Goal: Find contact information: Find contact information

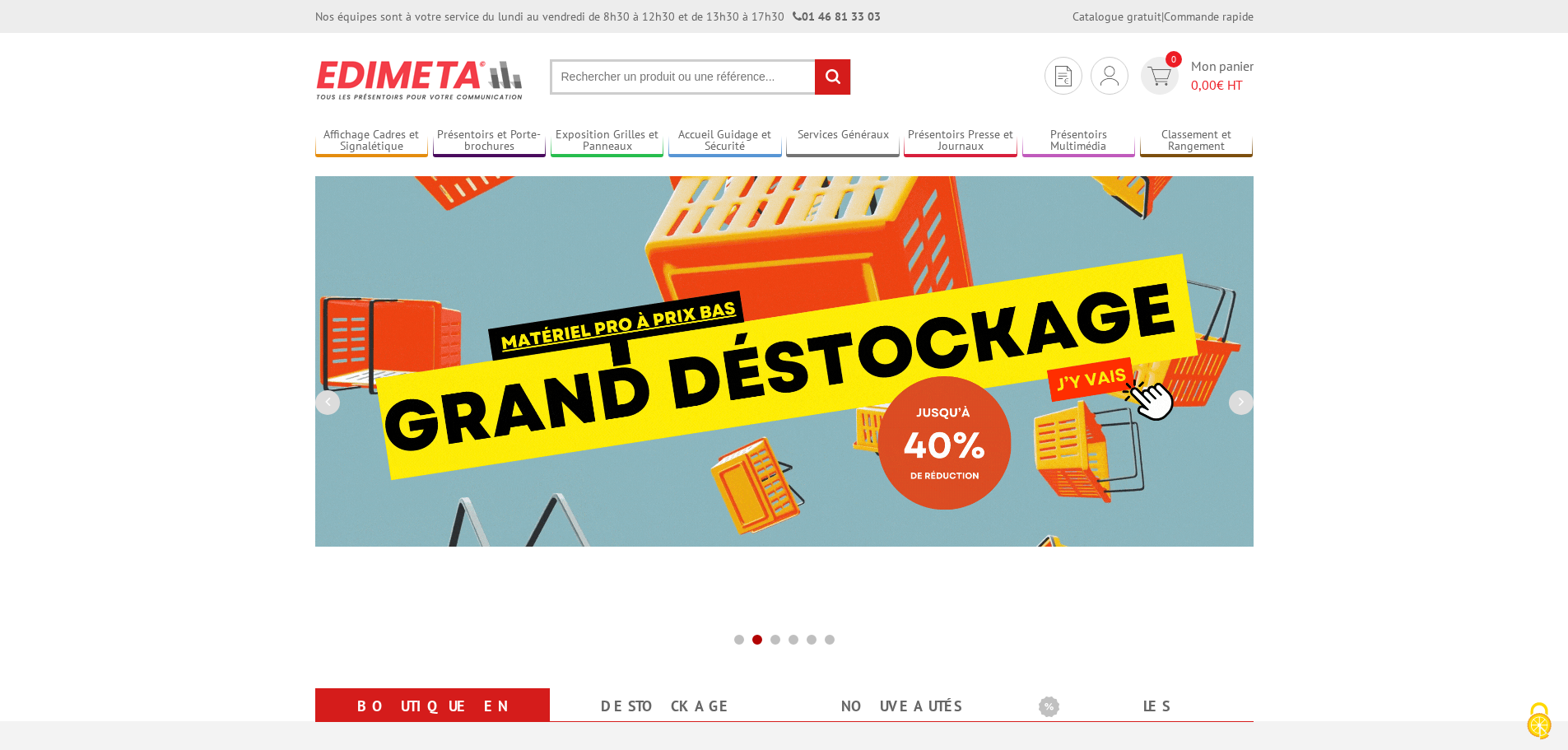
click at [592, 74] on input "text" at bounding box center [700, 77] width 301 height 35
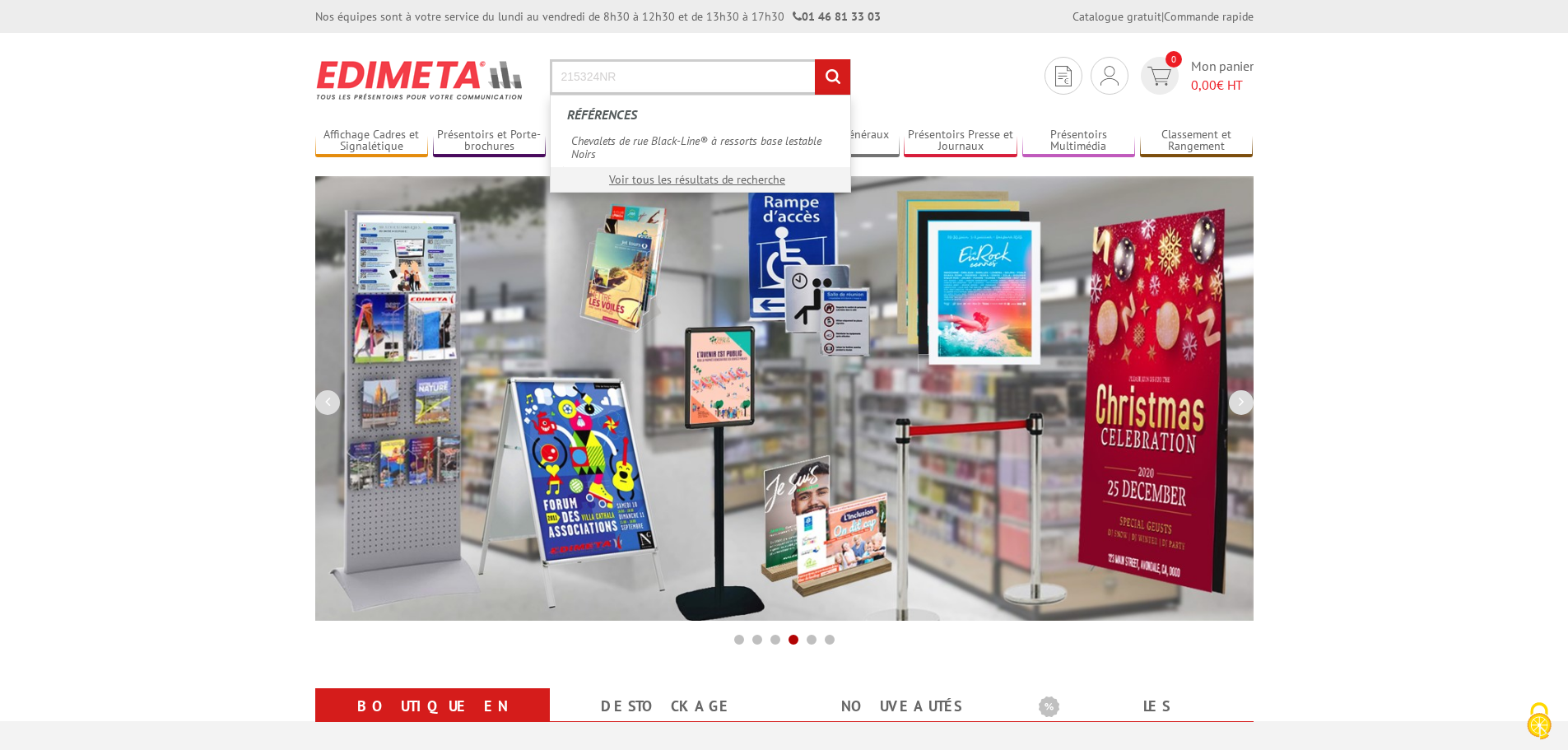
type input "215324NR"
click at [815, 59] on input "rechercher" at bounding box center [832, 77] width 35 height 35
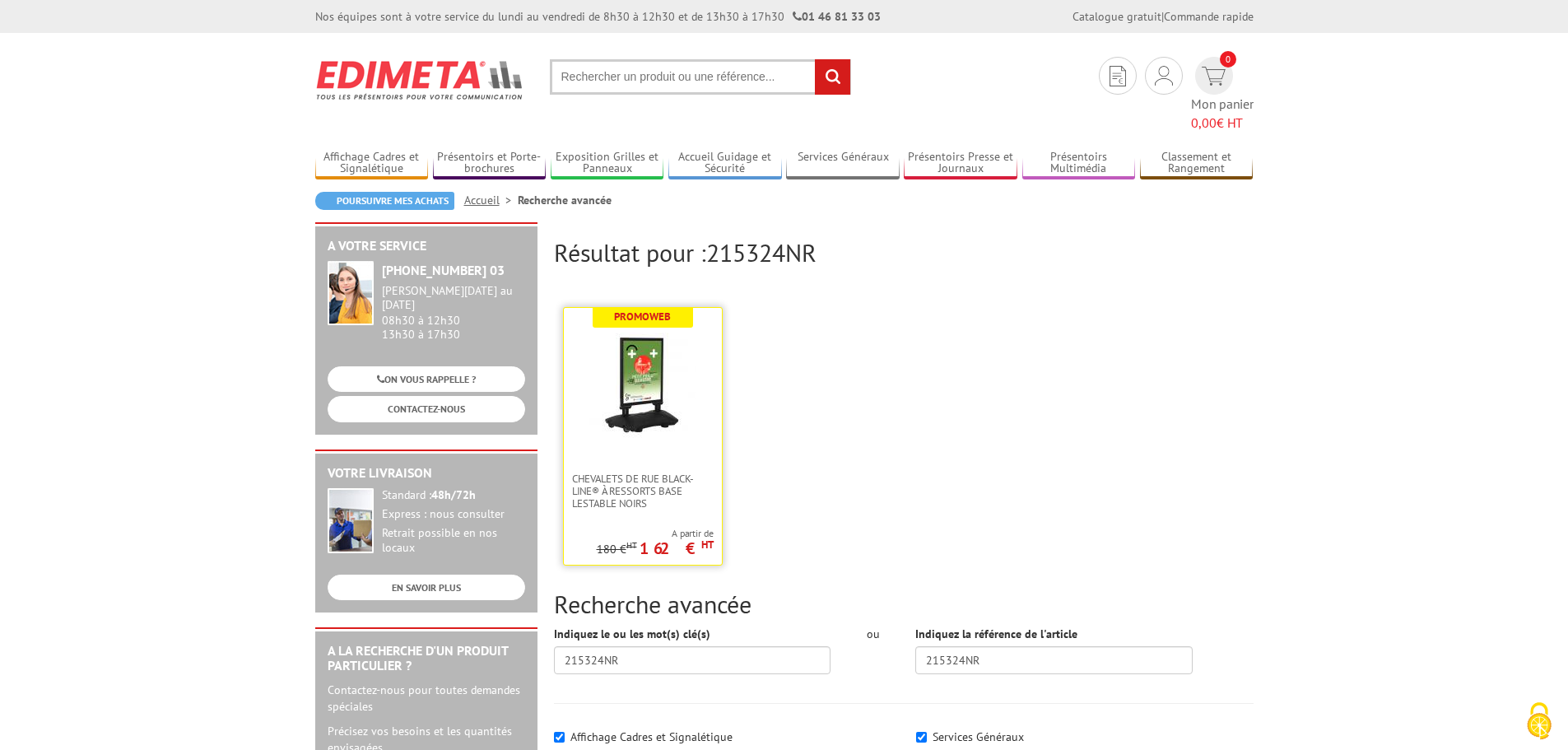
click at [691, 420] on link at bounding box center [642, 390] width 158 height 165
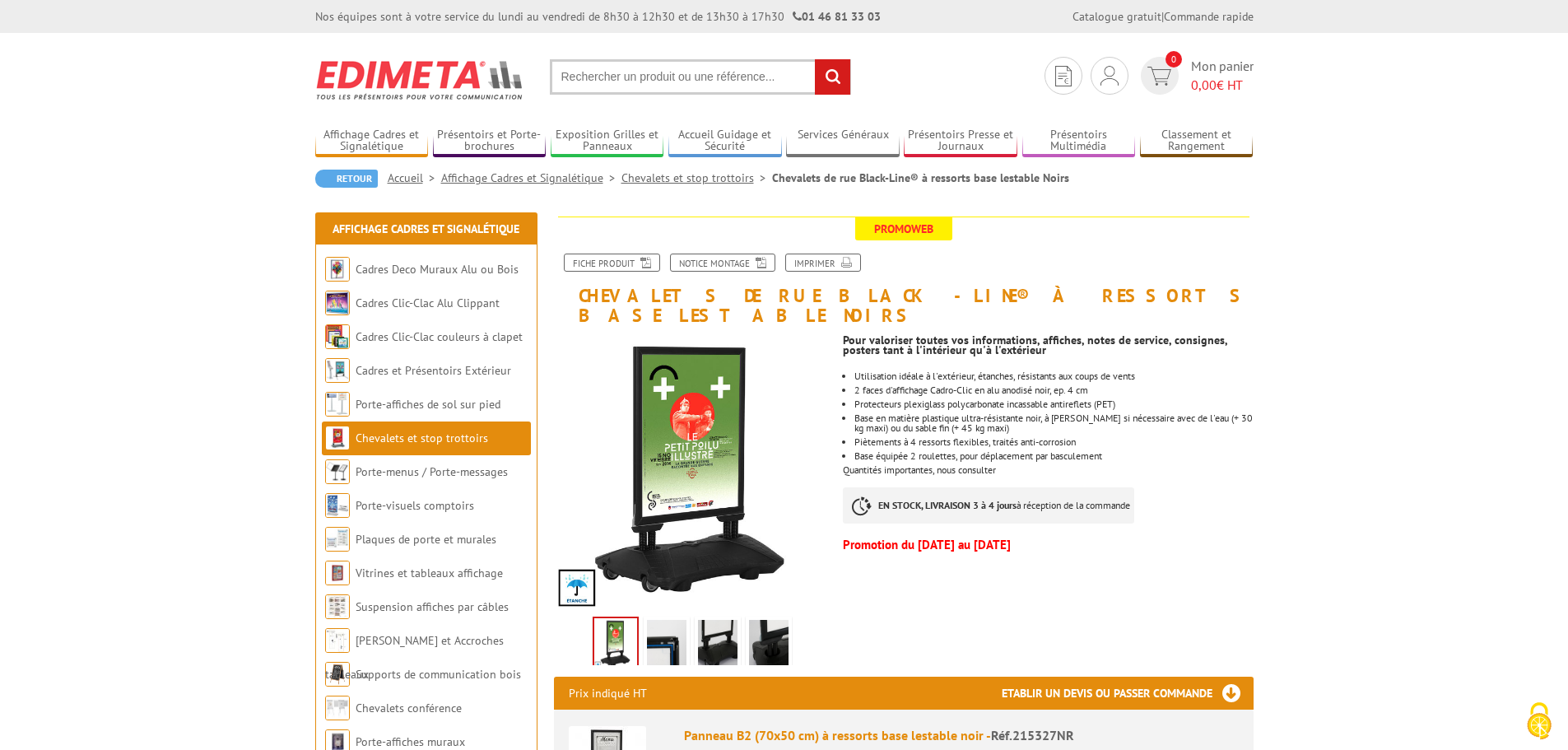
click at [710, 79] on input "text" at bounding box center [700, 77] width 301 height 35
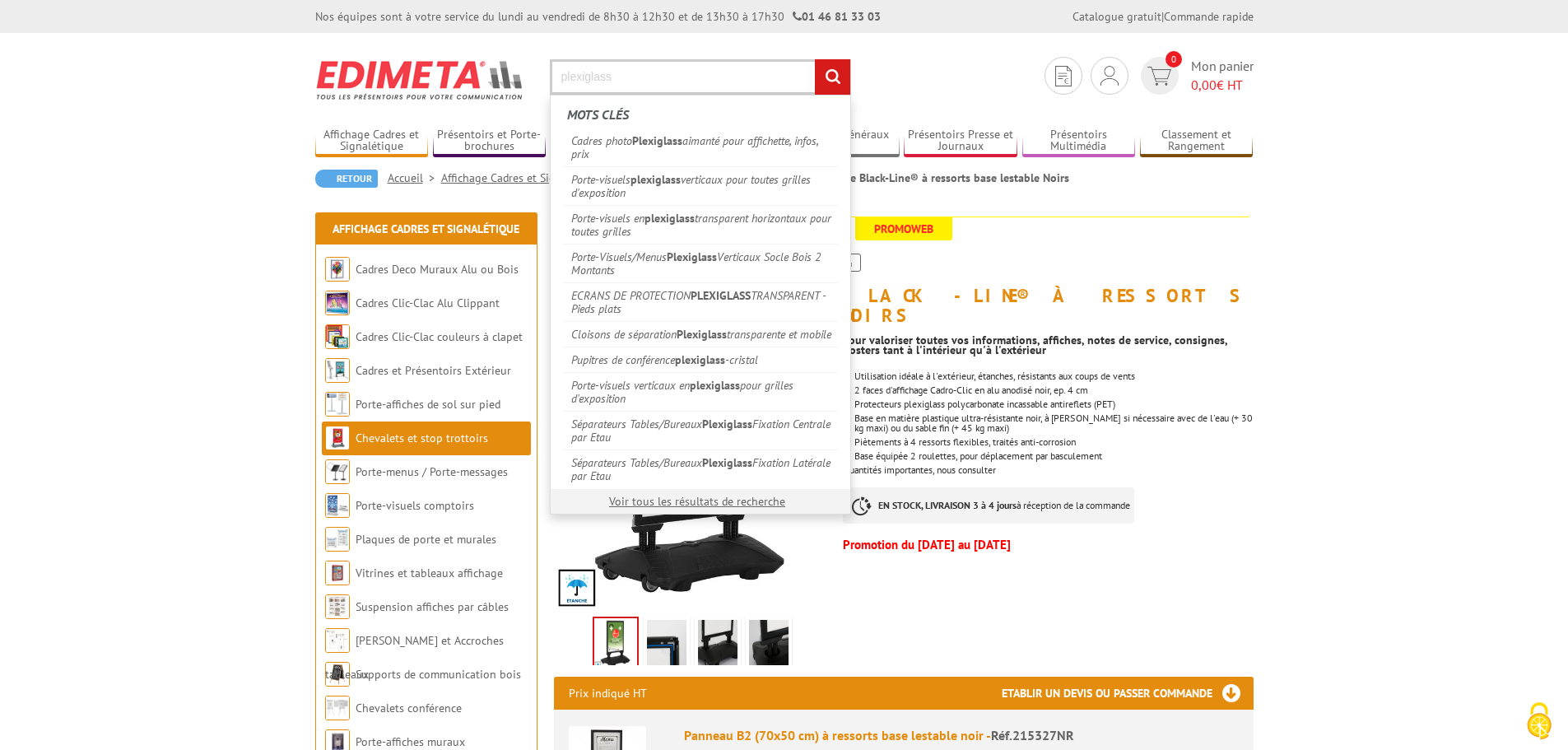
type input "plexiglass"
click at [815, 59] on input "rechercher" at bounding box center [832, 77] width 35 height 35
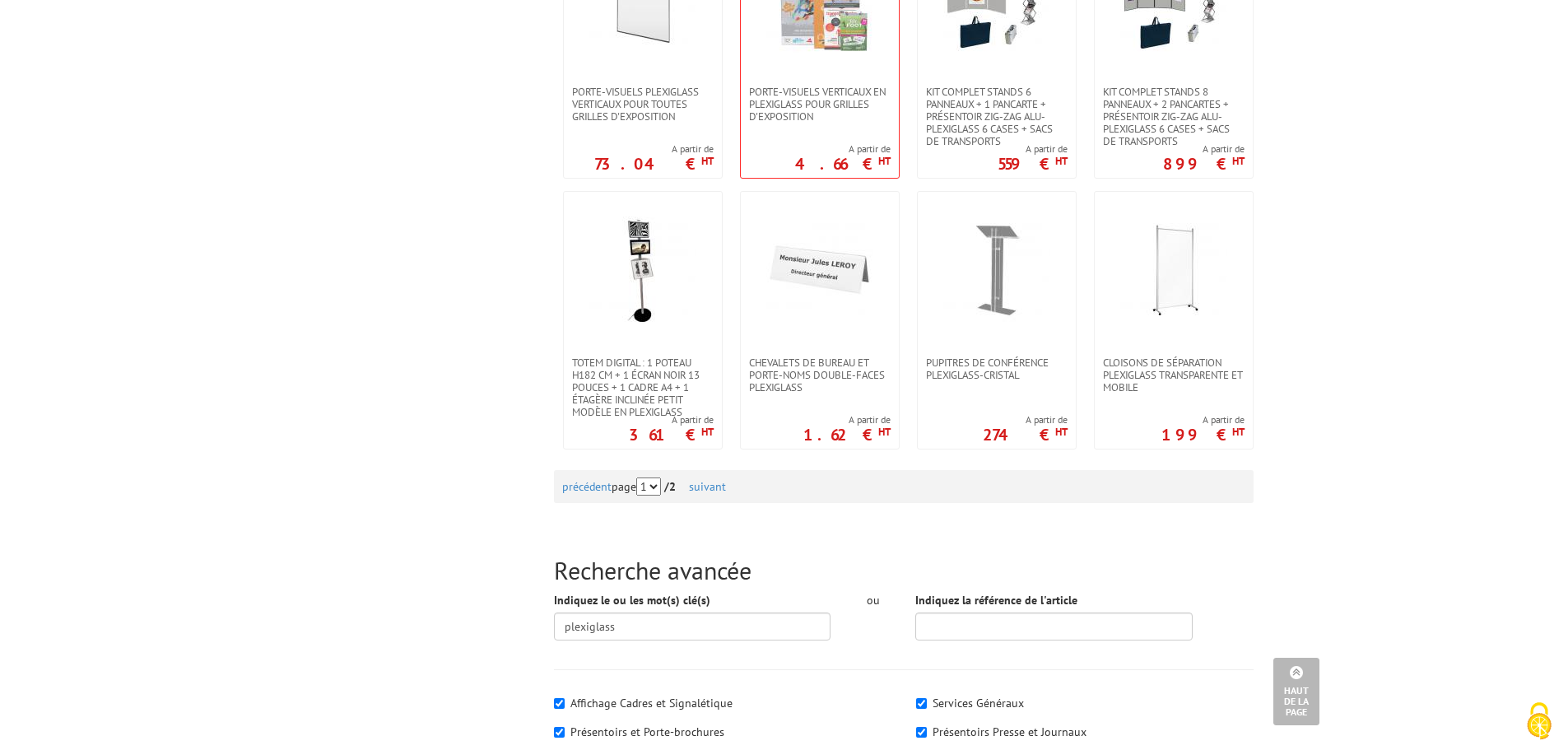
scroll to position [1564, 0]
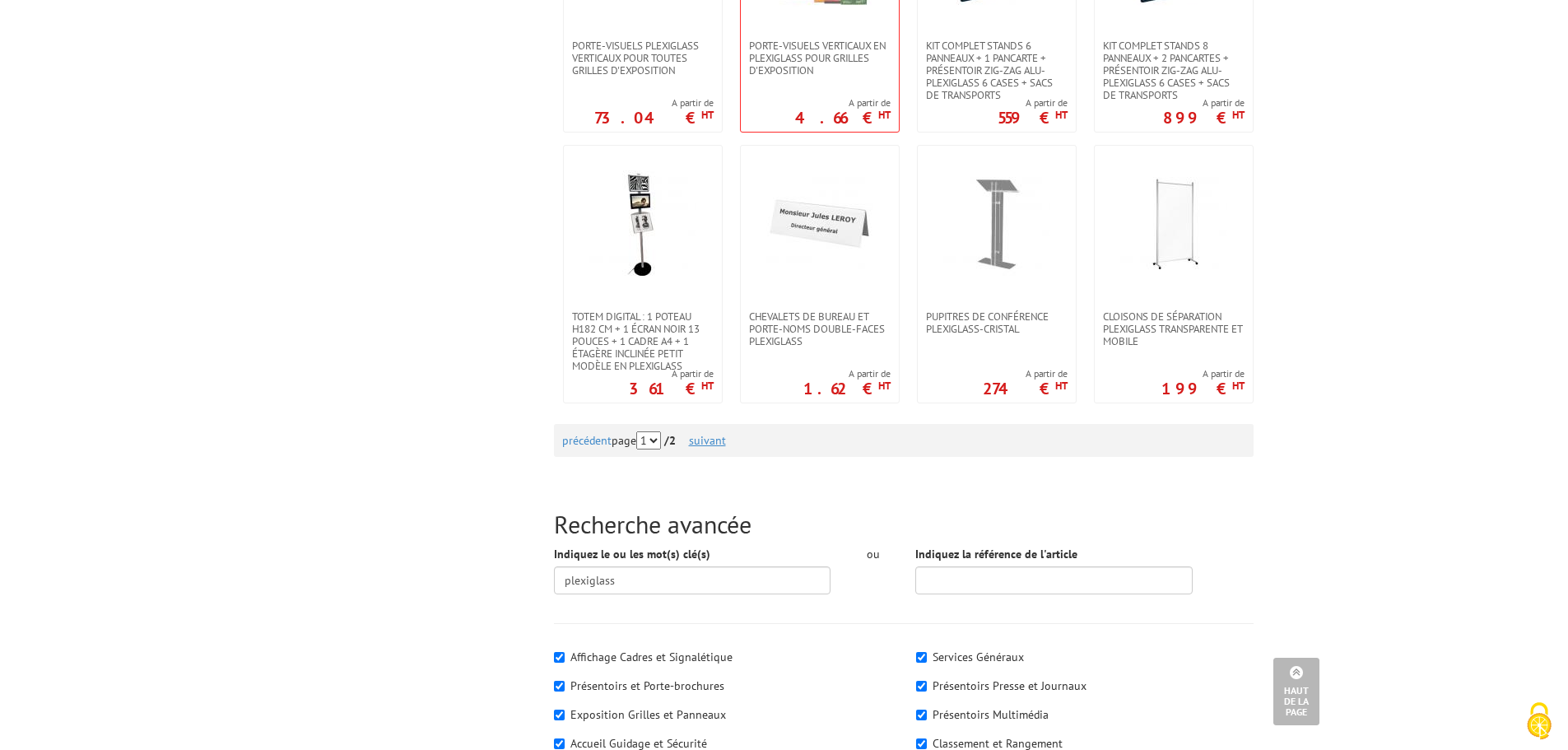
click at [718, 441] on link "suivant" at bounding box center [707, 441] width 37 height 15
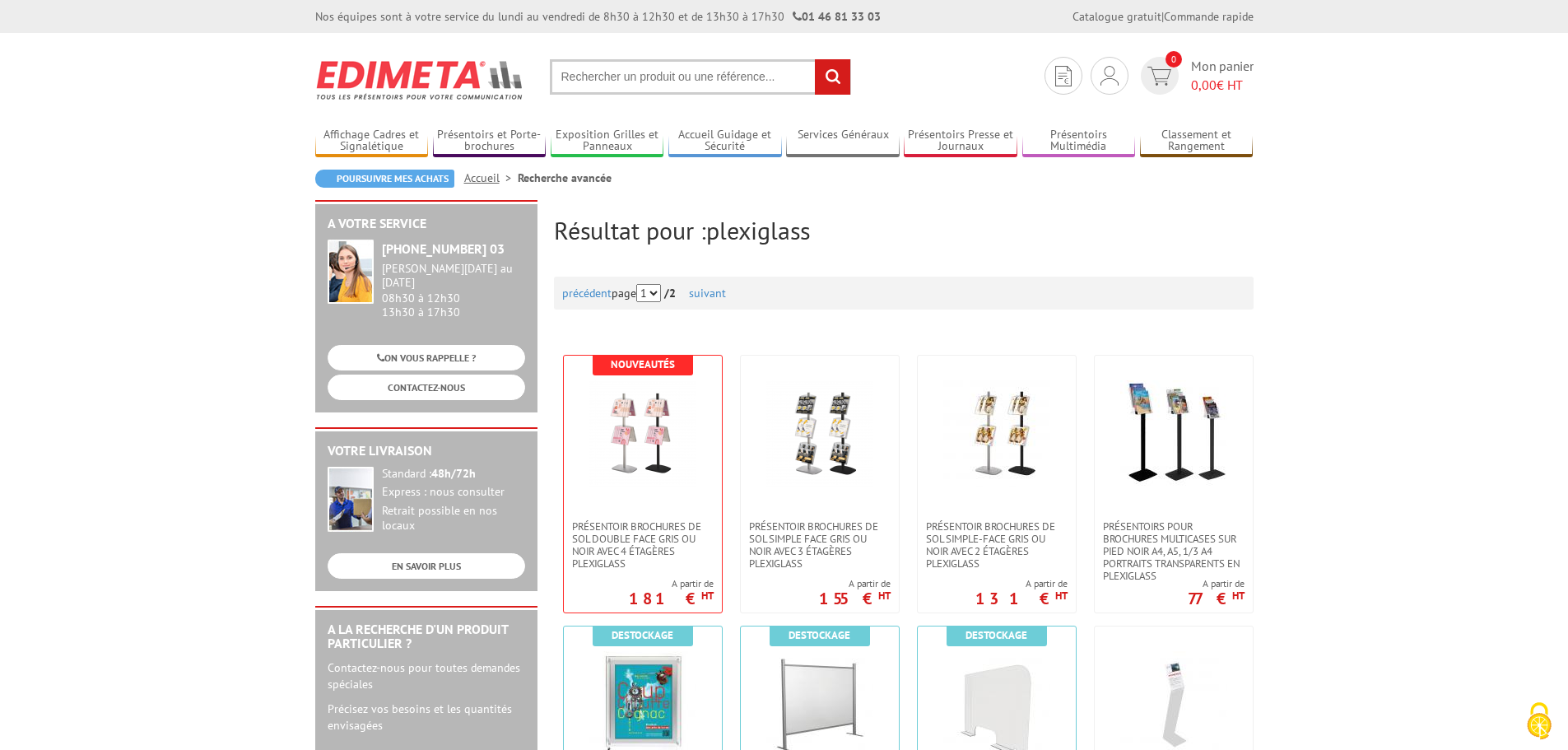
click at [710, 82] on input "text" at bounding box center [700, 77] width 301 height 35
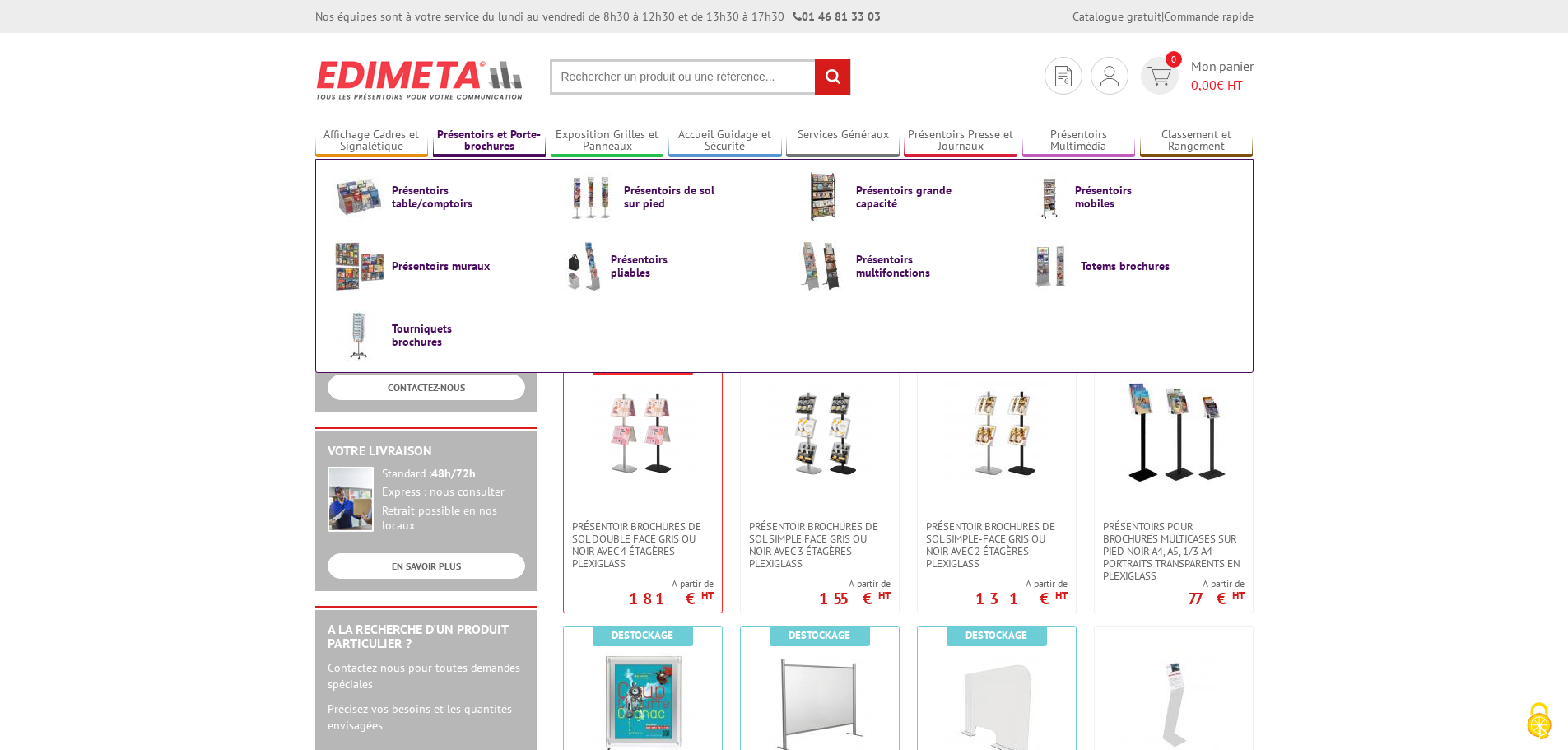
click at [489, 136] on link "Présentoirs et Porte-brochures" at bounding box center [490, 141] width 114 height 27
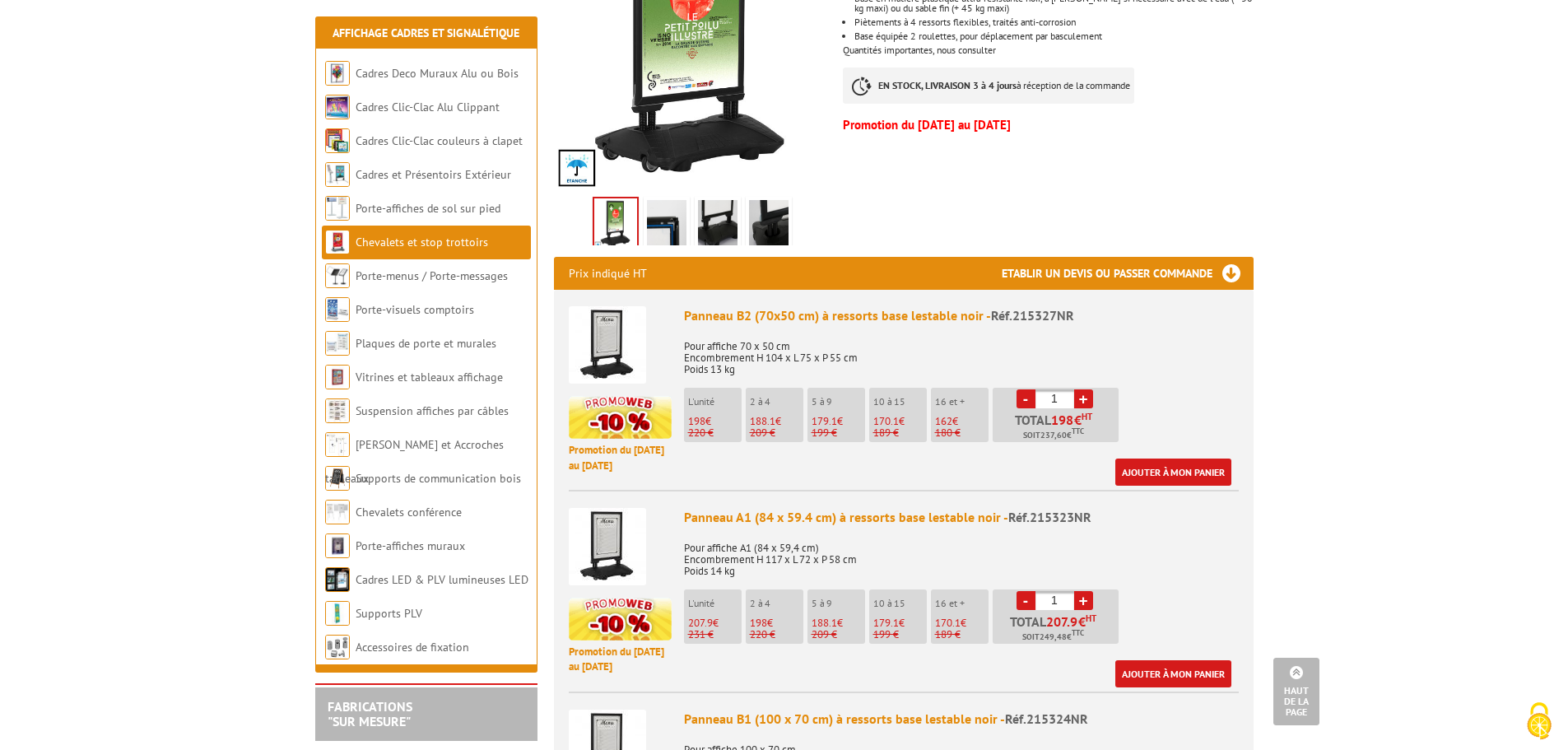
scroll to position [411, 0]
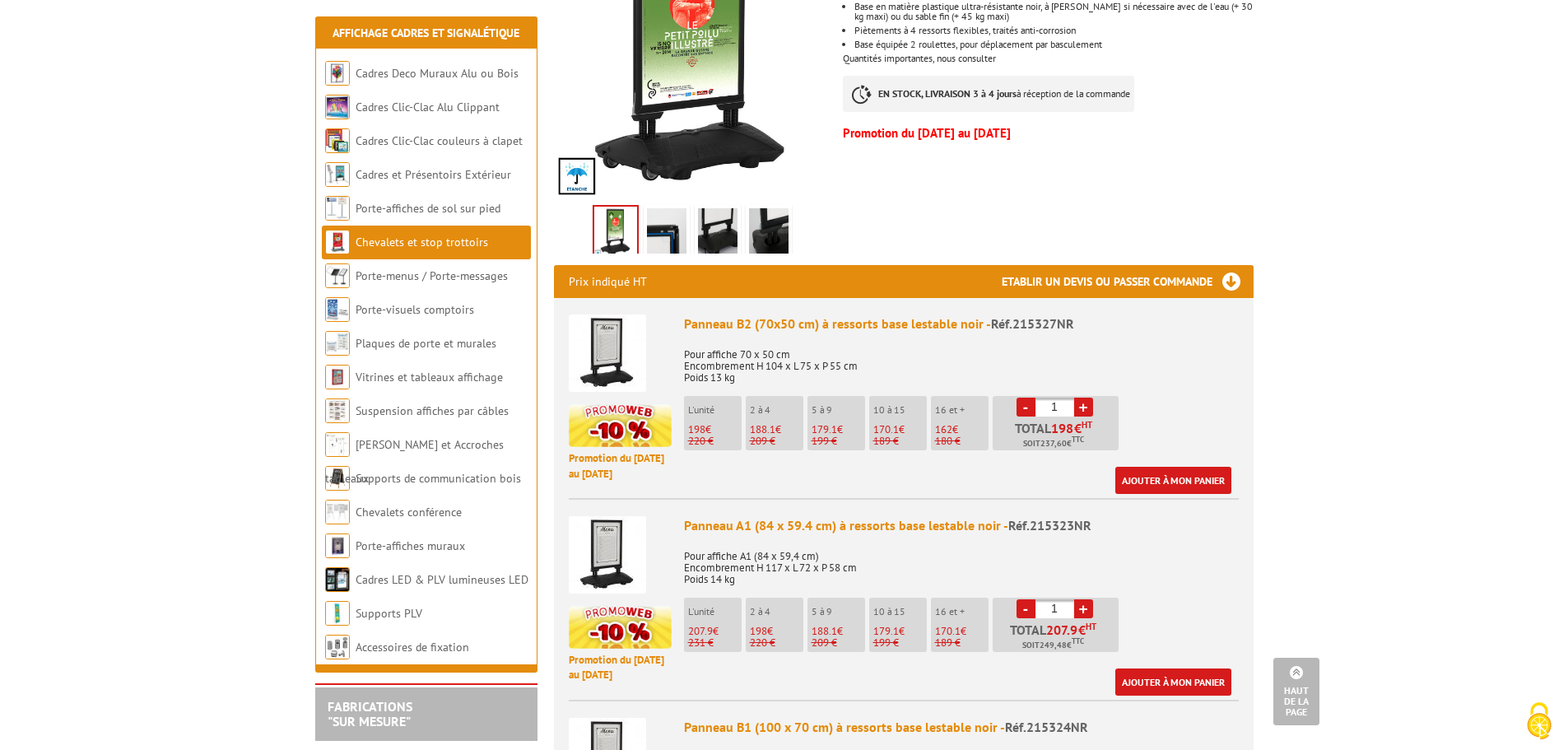
click at [1223, 265] on h3 "Etablir un devis ou passer commande" at bounding box center [1127, 281] width 252 height 33
click at [1061, 268] on h3 "Etablir un devis ou passer commande" at bounding box center [1127, 281] width 252 height 33
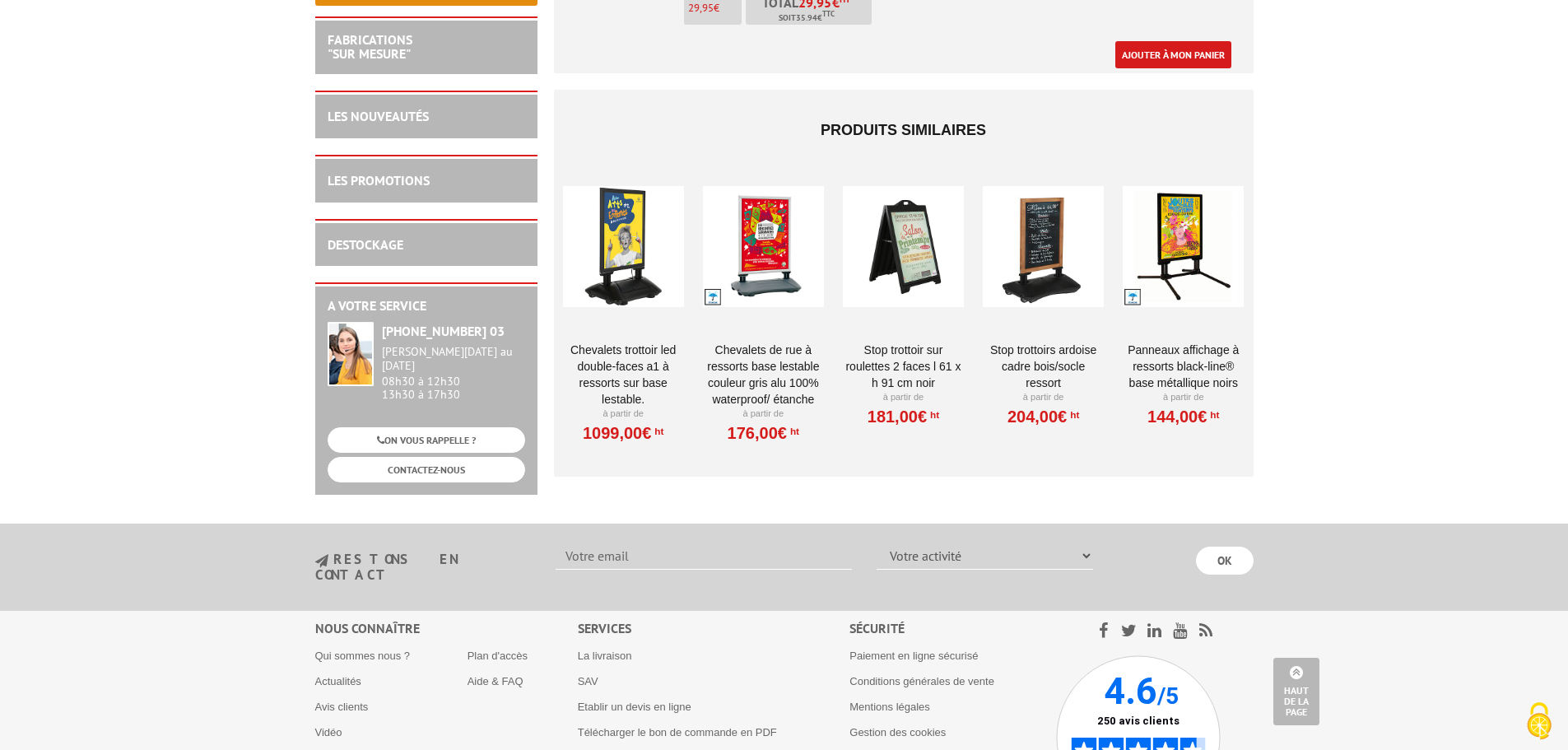
scroll to position [2028, 0]
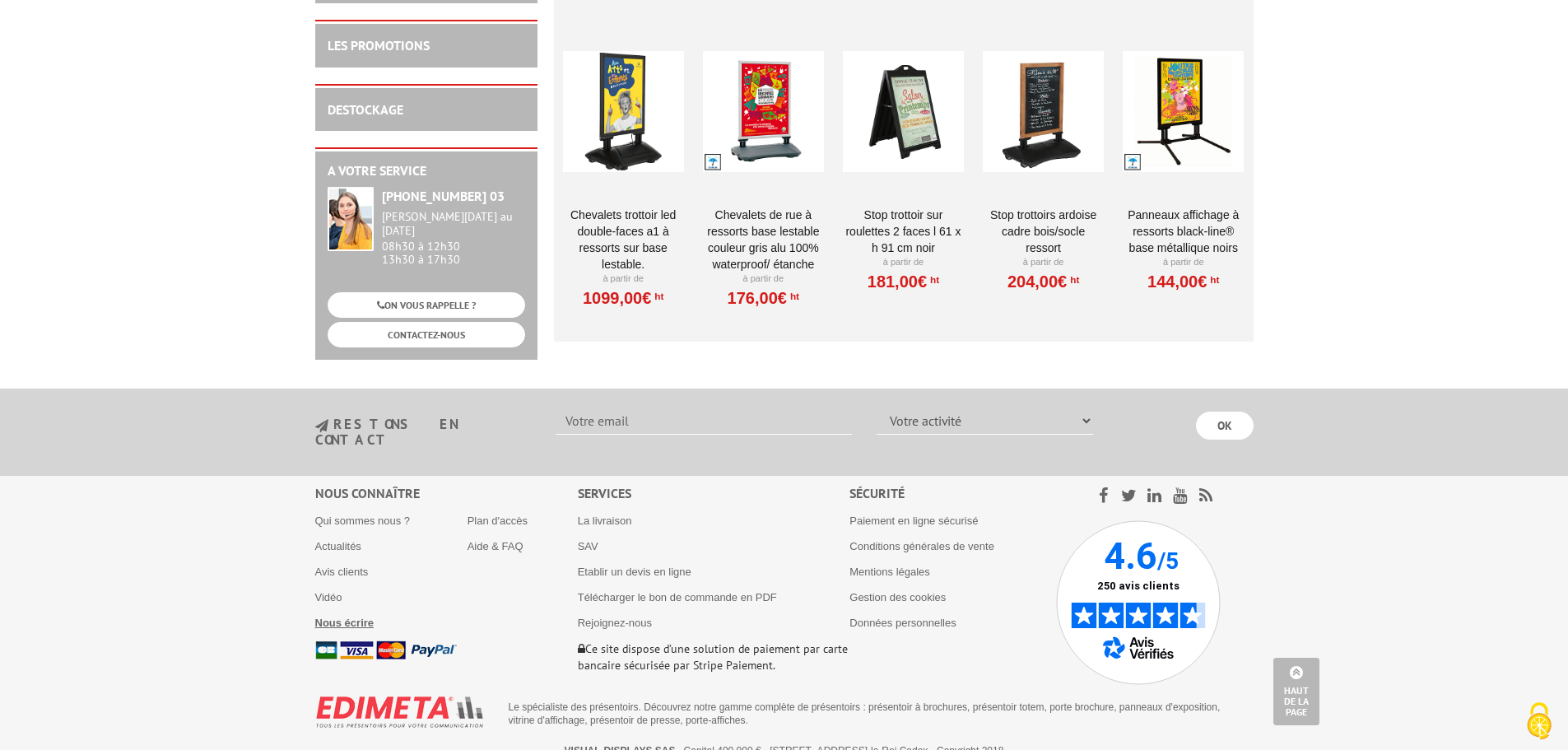
click at [352, 616] on b "Nous écrire" at bounding box center [344, 622] width 59 height 13
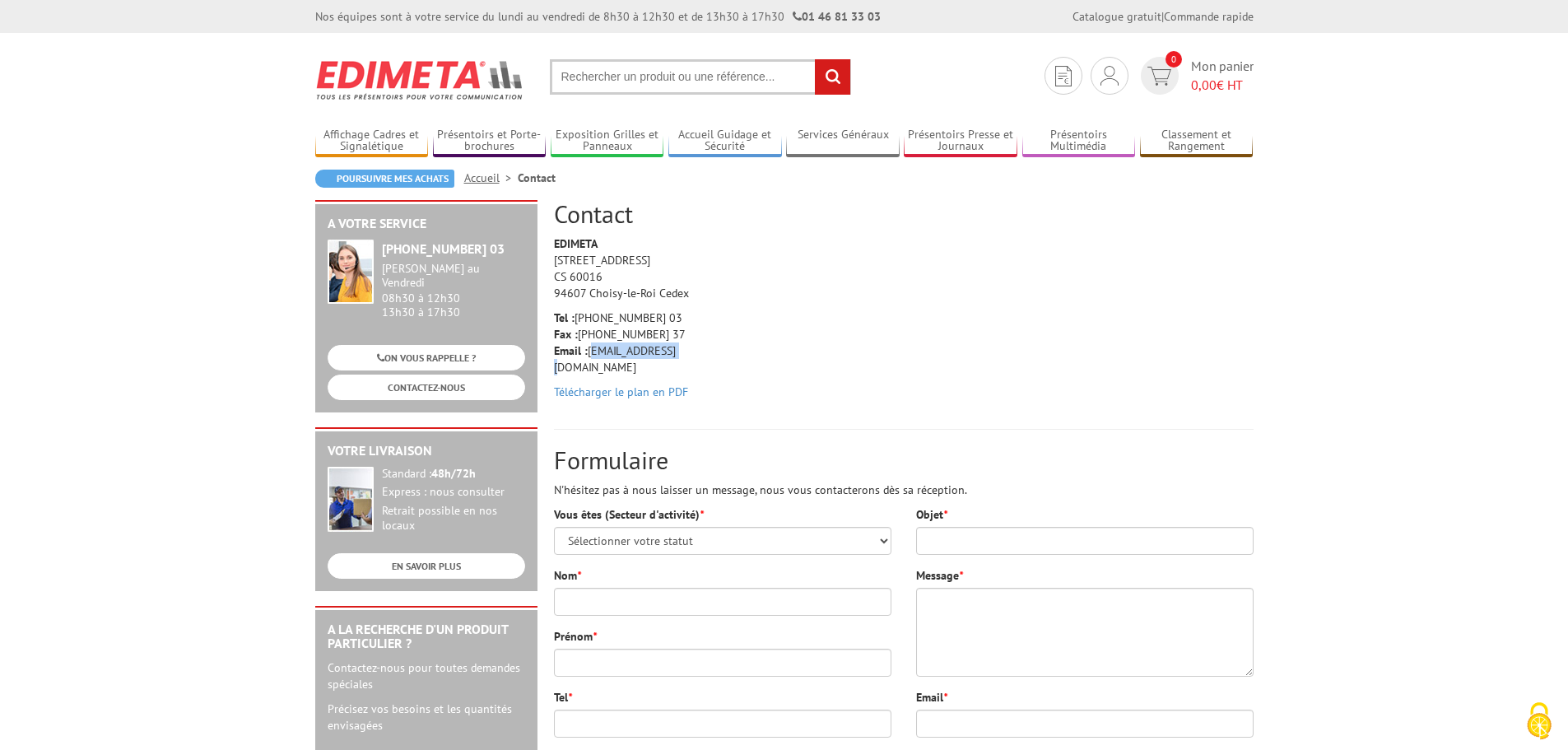
drag, startPoint x: 676, startPoint y: 349, endPoint x: 589, endPoint y: 347, distance: 87.0
click at [589, 347] on p "Tel : [PHONE_NUMBER] 03 Fax : [PHONE_NUMBER] 37 Email : [EMAIL_ADDRESS][DOMAIN_…" at bounding box center [632, 342] width 156 height 66
copy p "[EMAIL_ADDRESS][DOMAIN_NAME]"
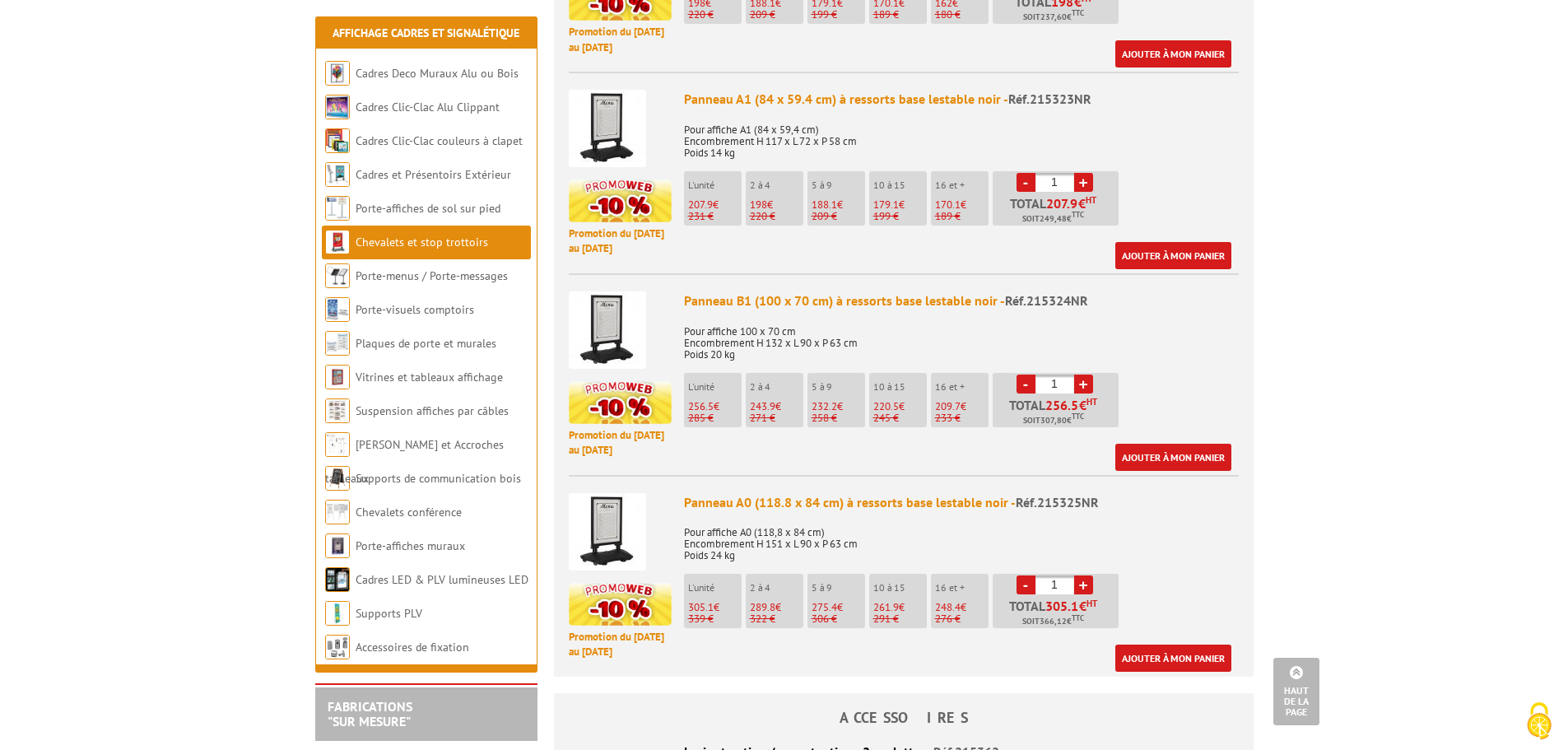
scroll to position [876, 0]
